Goal: Find specific page/section: Find specific page/section

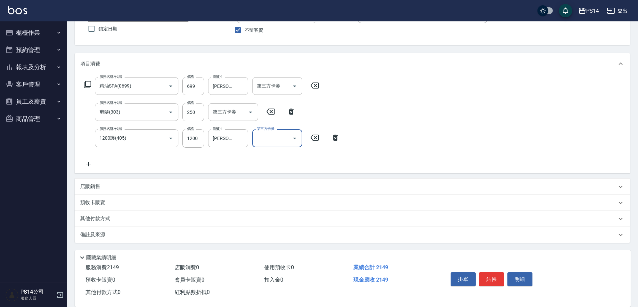
scroll to position [56, 0]
click at [95, 181] on div "店販銷售" at bounding box center [352, 187] width 555 height 16
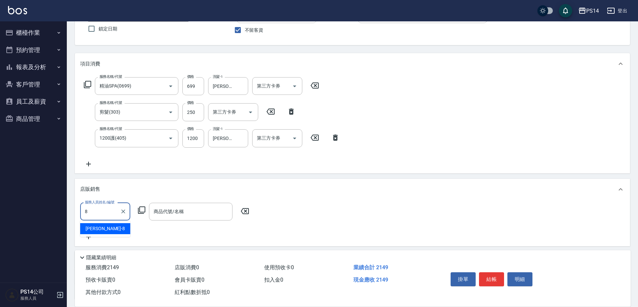
type input "[PERSON_NAME]-8"
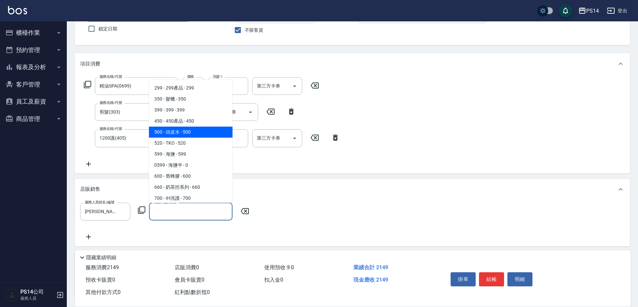
type input "頭皮水"
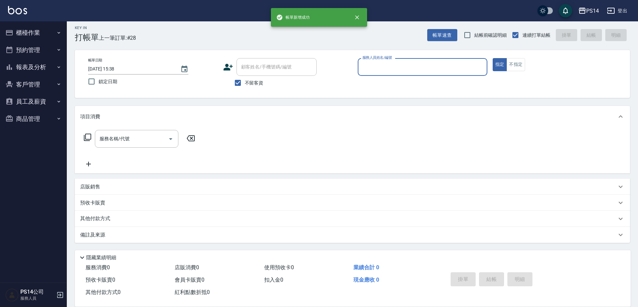
scroll to position [4, 0]
type input "[PERSON_NAME]-5"
type button "true"
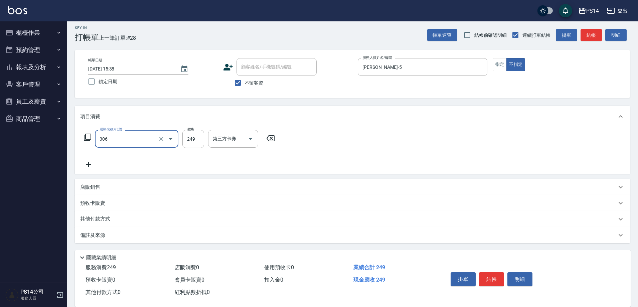
type input "剪髮(306)"
type input "[PERSON_NAME]-17"
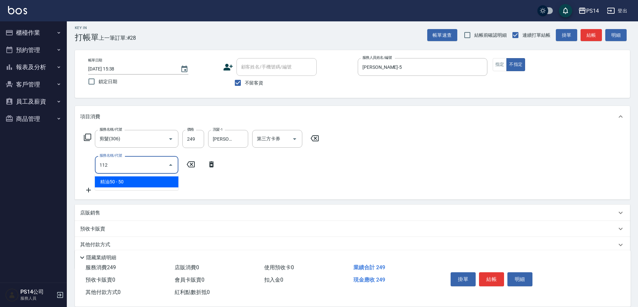
type input "精油50(112)"
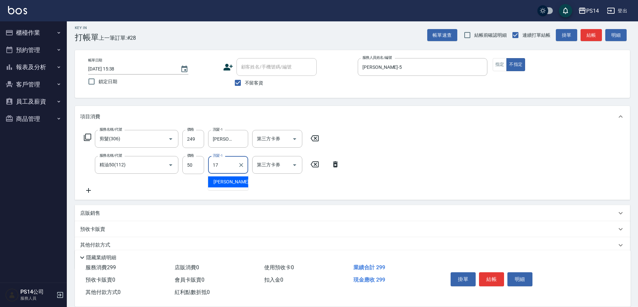
type input "[PERSON_NAME]-17"
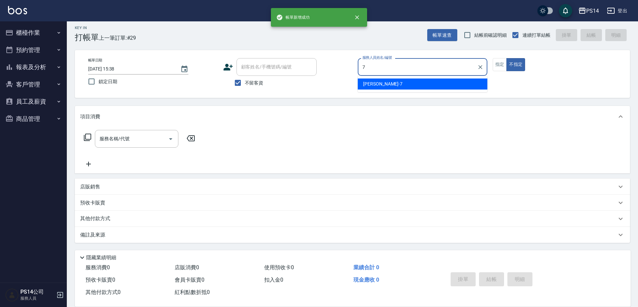
type input "[PERSON_NAME]-7"
type button "false"
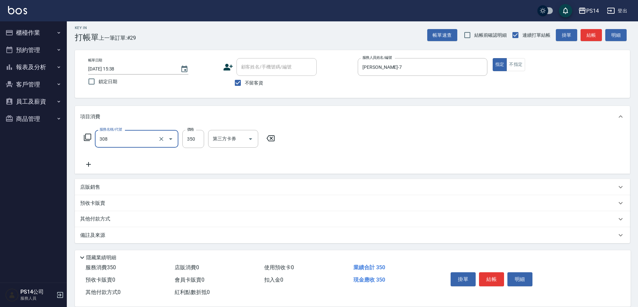
type input "洗+剪(308)"
type input "[PERSON_NAME]-28"
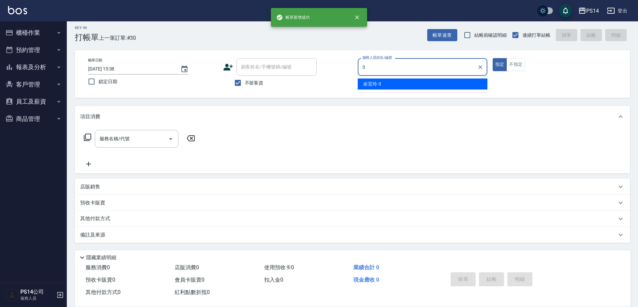
type input "[PERSON_NAME]-3"
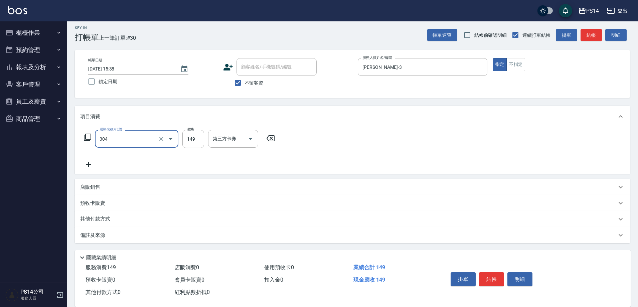
type input "剪髮(304)"
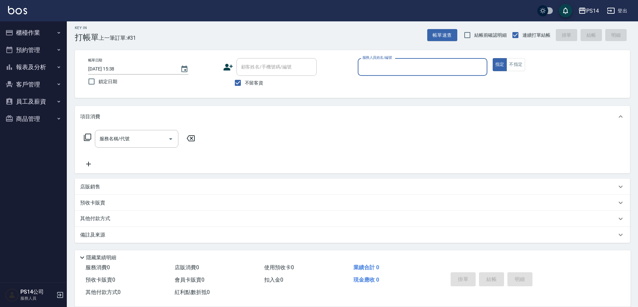
click at [36, 68] on button "報表及分析" at bounding box center [33, 66] width 61 height 17
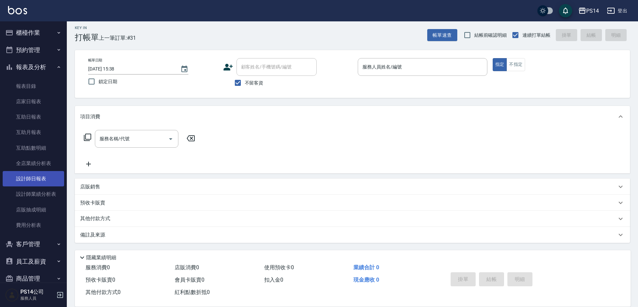
click at [34, 173] on link "設計師日報表" at bounding box center [33, 178] width 61 height 15
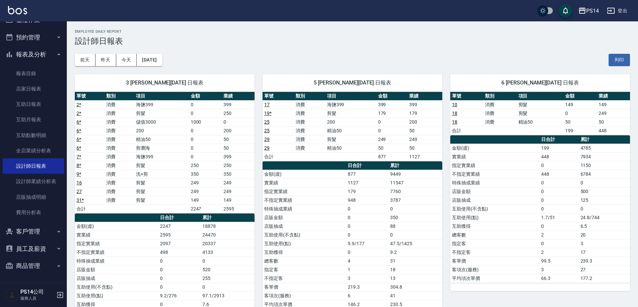
click at [29, 50] on button "報表及分析" at bounding box center [33, 54] width 61 height 17
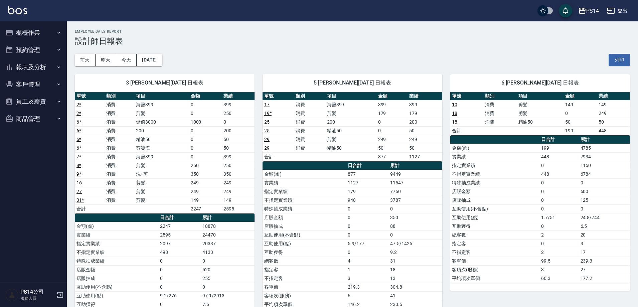
click at [37, 66] on button "報表及分析" at bounding box center [33, 66] width 61 height 17
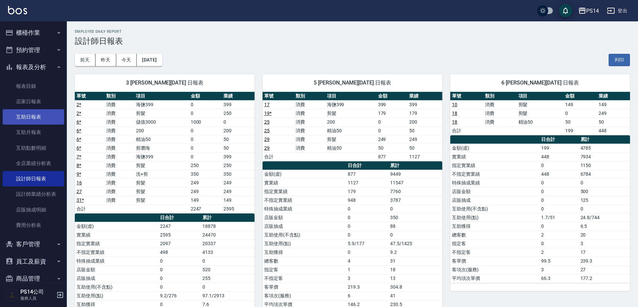
click at [36, 117] on link "互助日報表" at bounding box center [33, 116] width 61 height 15
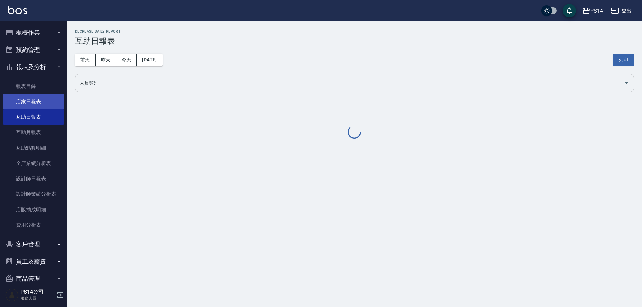
click at [39, 100] on link "店家日報表" at bounding box center [33, 101] width 61 height 15
